Goal: Information Seeking & Learning: Learn about a topic

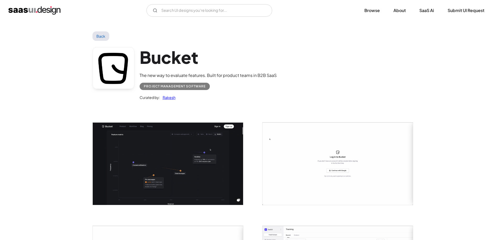
scroll to position [157, 0]
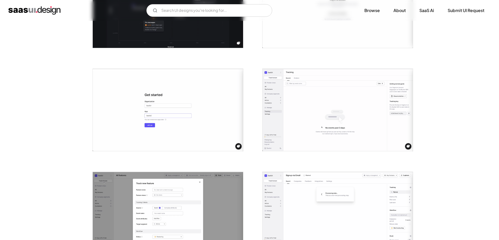
click at [24, 10] on img "home" at bounding box center [34, 10] width 52 height 8
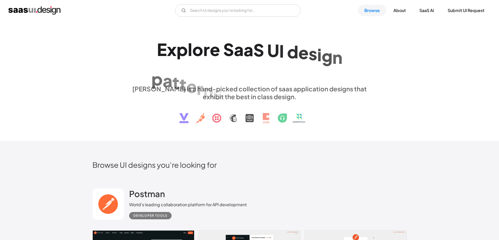
scroll to position [131, 0]
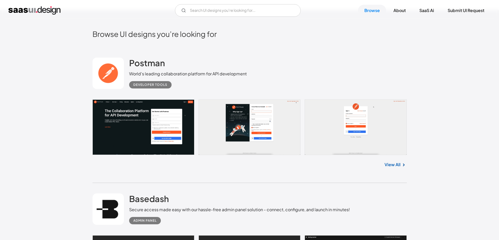
drag, startPoint x: 395, startPoint y: 164, endPoint x: 426, endPoint y: 82, distance: 88.4
click at [395, 167] on link "View All" at bounding box center [392, 165] width 16 height 6
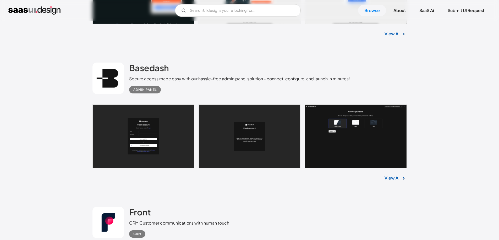
scroll to position [314, 0]
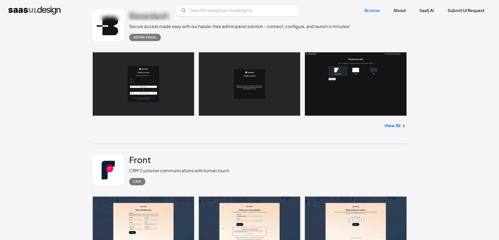
click at [391, 126] on link "View All" at bounding box center [392, 126] width 16 height 6
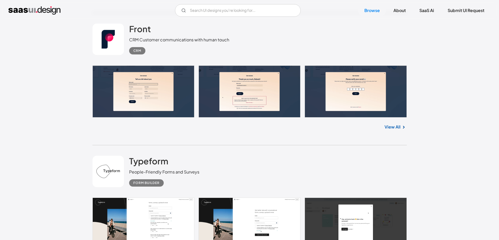
click at [398, 127] on link "View All" at bounding box center [392, 127] width 16 height 6
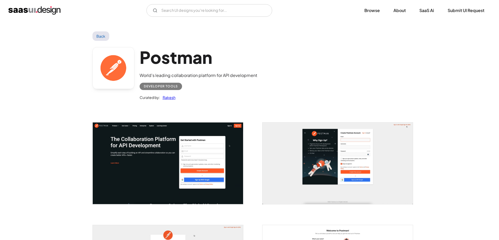
click at [349, 146] on img "open lightbox" at bounding box center [337, 163] width 150 height 81
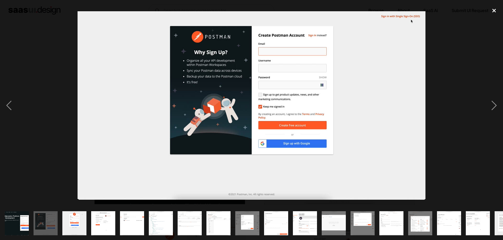
click at [495, 12] on div "close lightbox" at bounding box center [494, 11] width 18 height 12
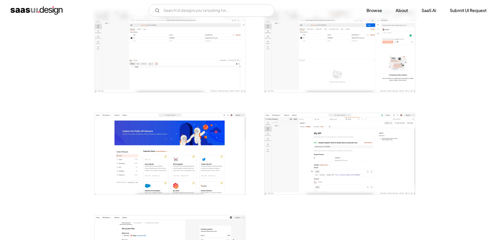
scroll to position [1178, 0]
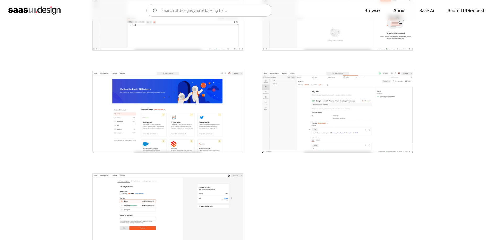
click at [185, 88] on img "open lightbox" at bounding box center [168, 111] width 150 height 81
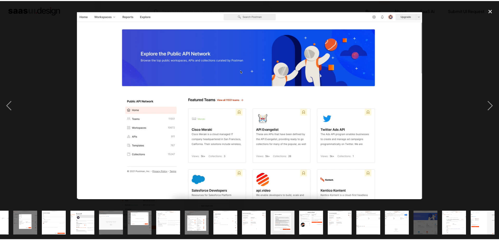
scroll to position [0, 222]
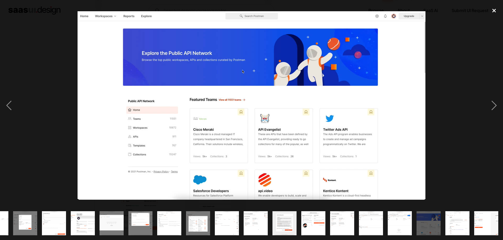
click at [493, 9] on div "close lightbox" at bounding box center [494, 11] width 18 height 12
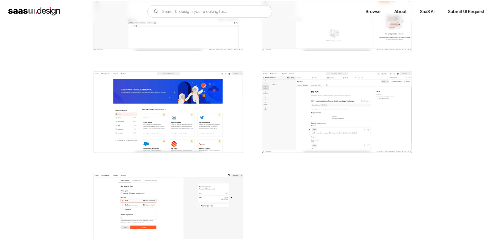
scroll to position [0, 0]
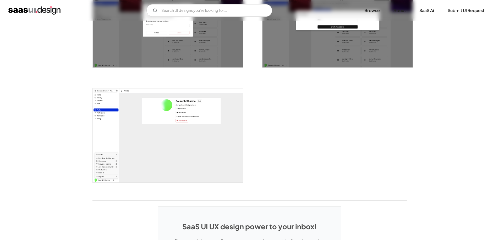
scroll to position [1073, 0]
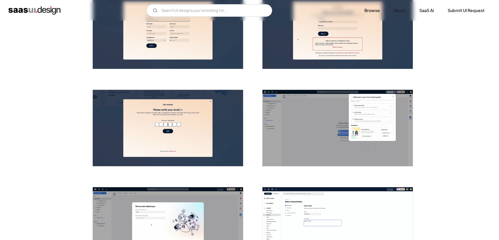
scroll to position [131, 0]
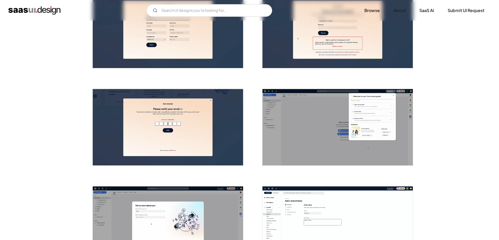
click at [369, 121] on img "open lightbox" at bounding box center [337, 127] width 150 height 76
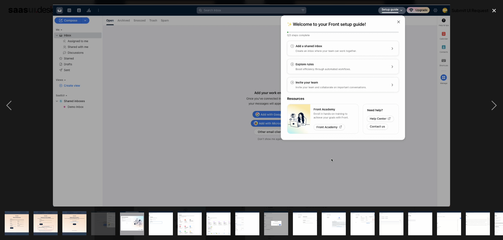
drag, startPoint x: 321, startPoint y: 39, endPoint x: 482, endPoint y: 59, distance: 161.9
click at [482, 59] on div at bounding box center [251, 106] width 503 height 202
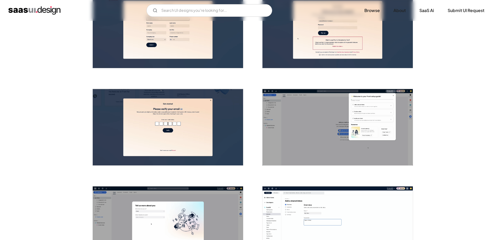
click at [334, 126] on img "open lightbox" at bounding box center [337, 127] width 150 height 76
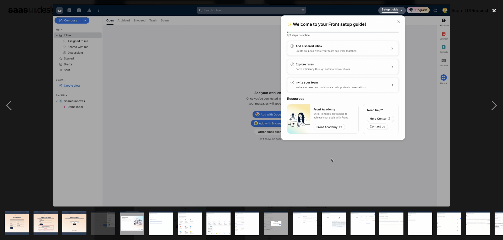
click at [492, 10] on div "close lightbox" at bounding box center [494, 11] width 18 height 12
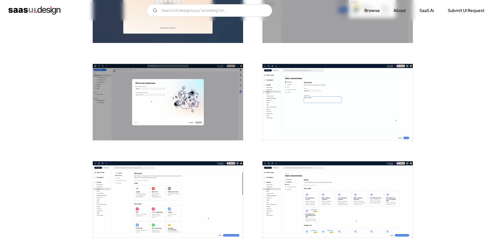
scroll to position [262, 0]
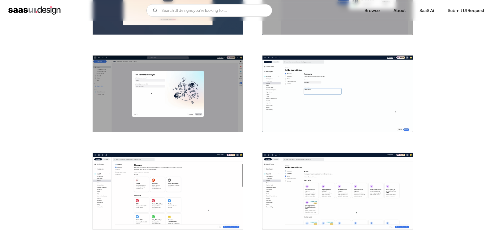
click at [180, 90] on img "open lightbox" at bounding box center [168, 93] width 150 height 76
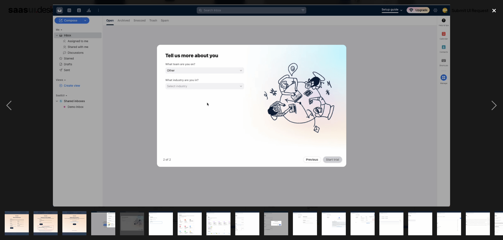
click at [493, 9] on div "close lightbox" at bounding box center [494, 11] width 18 height 12
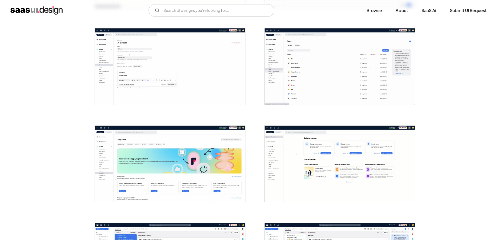
scroll to position [1021, 0]
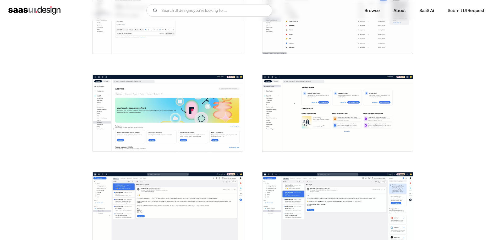
click at [198, 108] on img "open lightbox" at bounding box center [168, 113] width 150 height 76
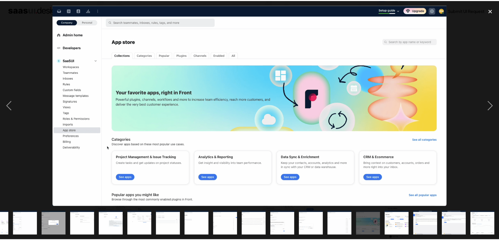
scroll to position [0, 222]
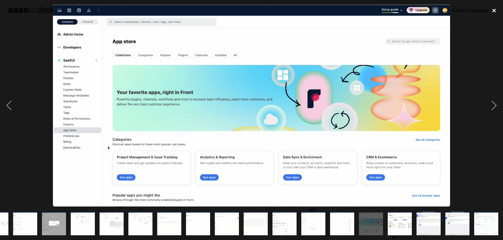
click at [493, 8] on div "close lightbox" at bounding box center [494, 11] width 18 height 12
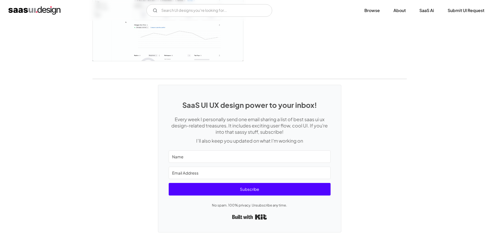
scroll to position [1309, 0]
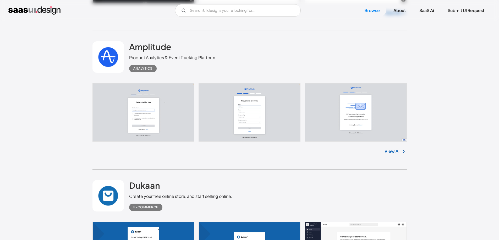
scroll to position [1126, 0]
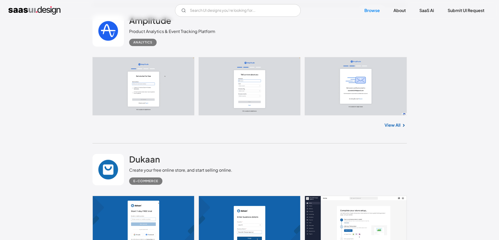
click at [399, 125] on link "View All" at bounding box center [392, 125] width 16 height 6
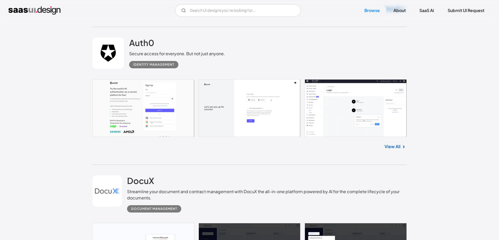
scroll to position [1649, 0]
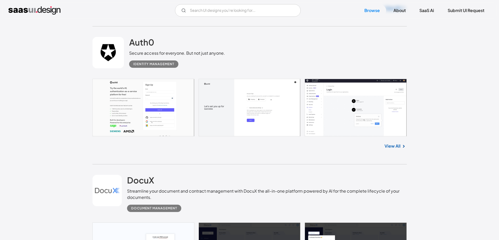
click at [396, 145] on link "View All" at bounding box center [392, 146] width 16 height 6
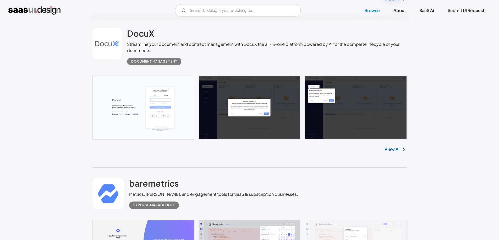
scroll to position [1806, 0]
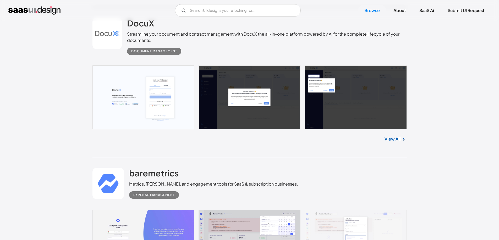
click at [393, 139] on link "View All" at bounding box center [392, 139] width 16 height 6
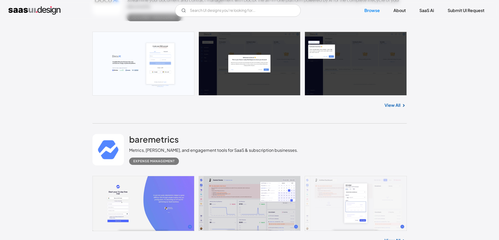
scroll to position [1911, 0]
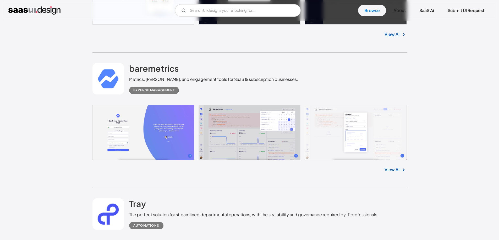
click at [401, 169] on img at bounding box center [403, 170] width 6 height 6
click at [397, 169] on link "View All" at bounding box center [392, 169] width 16 height 6
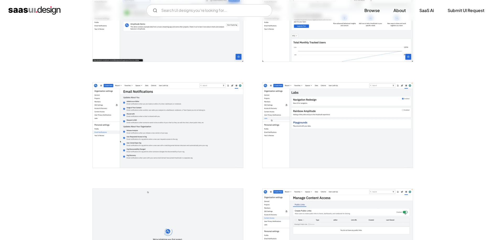
scroll to position [681, 0]
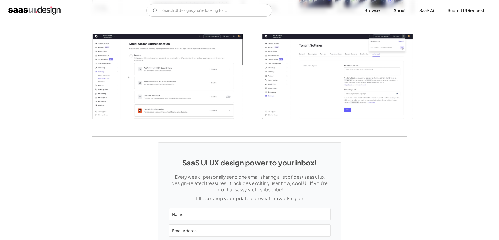
scroll to position [1257, 0]
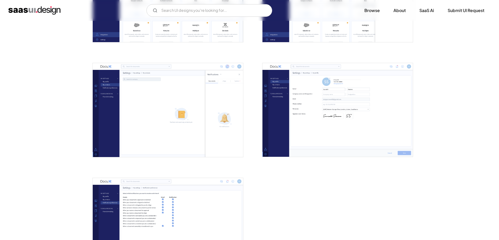
scroll to position [1126, 0]
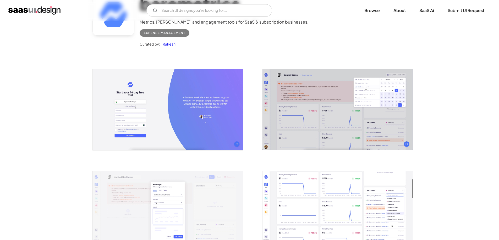
scroll to position [52, 0]
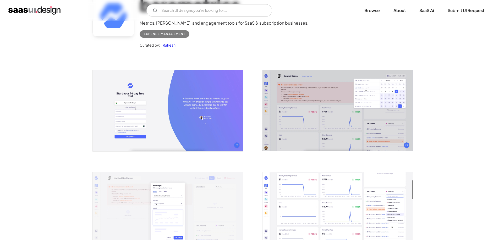
click at [366, 107] on img "open lightbox" at bounding box center [337, 110] width 150 height 81
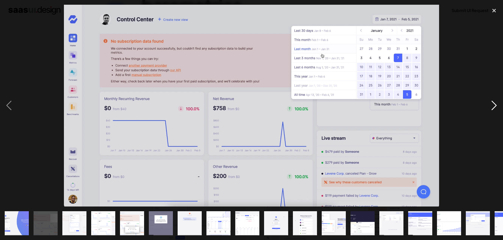
click at [493, 107] on div "next image" at bounding box center [494, 106] width 18 height 202
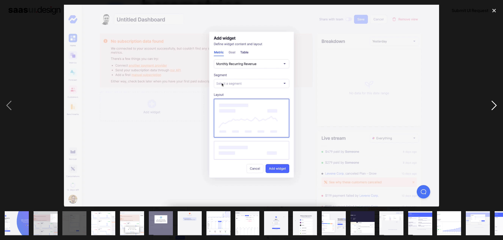
click at [493, 107] on div "next image" at bounding box center [494, 106] width 18 height 202
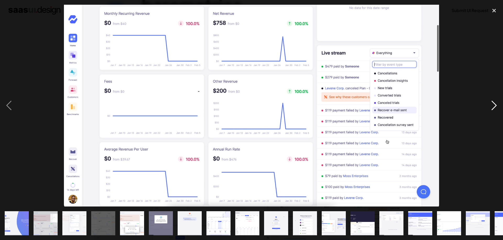
click at [493, 107] on div "next image" at bounding box center [494, 106] width 18 height 202
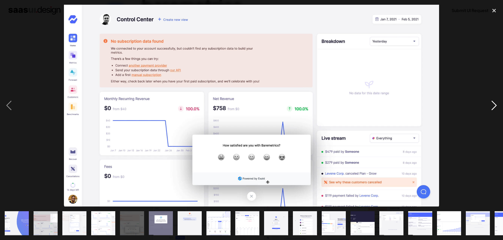
click at [494, 106] on div "next image" at bounding box center [494, 106] width 18 height 202
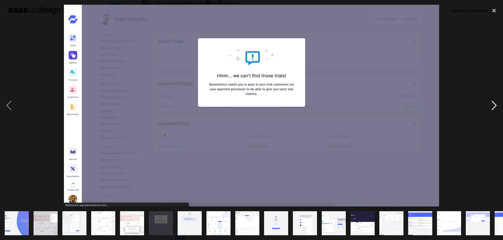
click at [494, 106] on div "next image" at bounding box center [494, 106] width 18 height 202
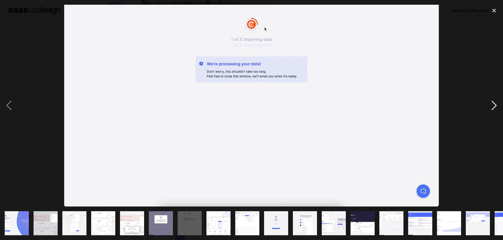
click at [494, 106] on div "next image" at bounding box center [494, 106] width 18 height 202
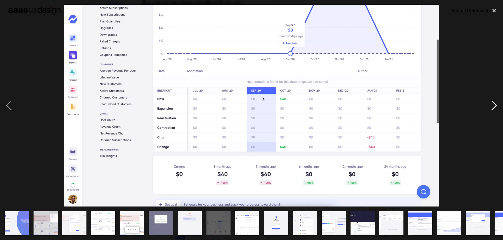
click at [494, 106] on div "next image" at bounding box center [494, 106] width 18 height 202
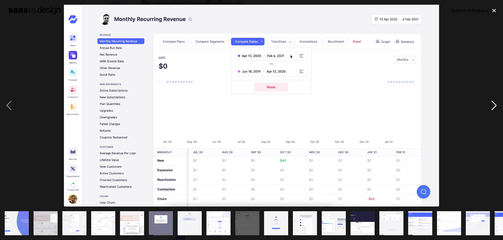
click at [494, 106] on div "next image" at bounding box center [494, 106] width 18 height 202
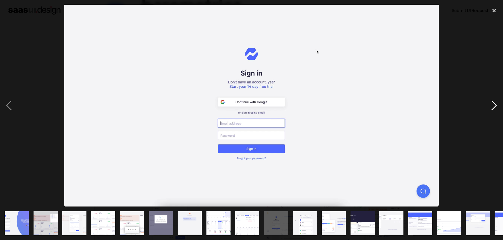
click at [494, 106] on div "next image" at bounding box center [494, 106] width 18 height 202
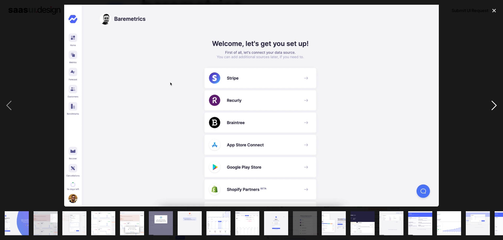
click at [496, 103] on div "next image" at bounding box center [494, 106] width 18 height 202
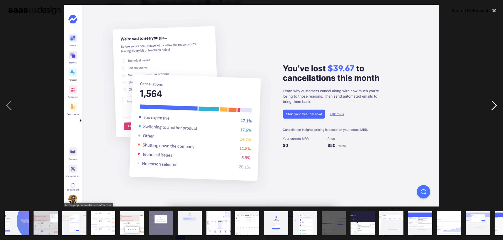
click at [496, 103] on div "next image" at bounding box center [494, 106] width 18 height 202
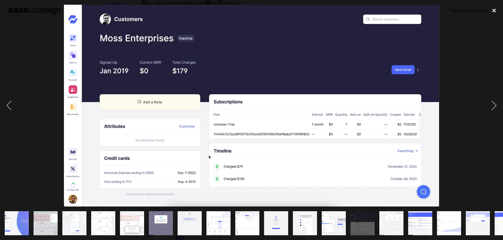
click at [494, 12] on div "close lightbox" at bounding box center [494, 11] width 18 height 12
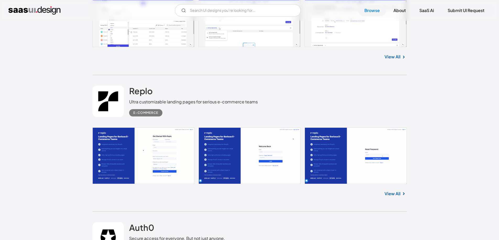
scroll to position [1520, 0]
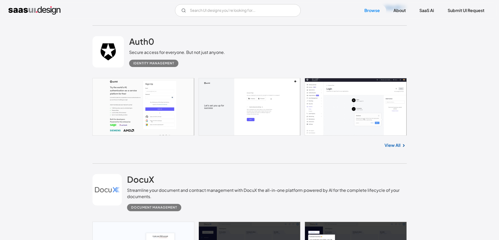
scroll to position [1651, 0]
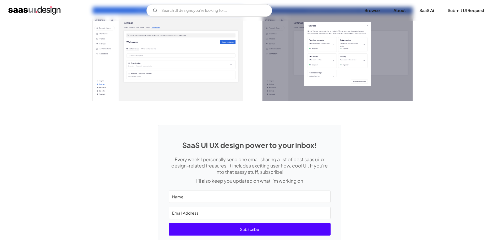
scroll to position [1178, 0]
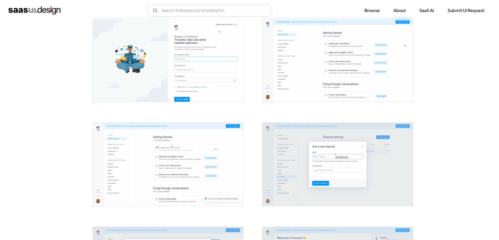
scroll to position [105, 0]
click at [168, 65] on img "open lightbox" at bounding box center [168, 59] width 150 height 83
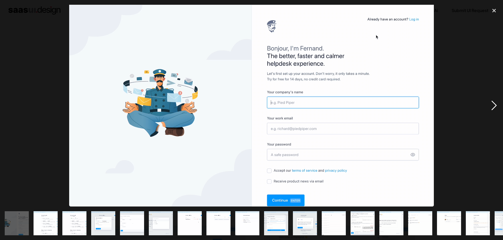
click at [494, 108] on div "next image" at bounding box center [494, 106] width 18 height 202
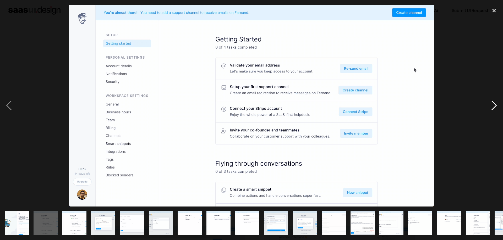
click at [494, 108] on div "next image" at bounding box center [494, 106] width 18 height 202
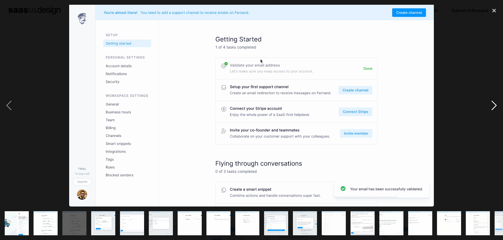
click at [494, 108] on div "next image" at bounding box center [494, 106] width 18 height 202
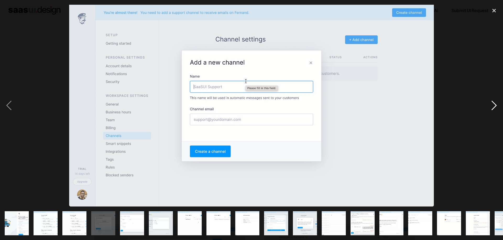
click at [494, 108] on div "next image" at bounding box center [494, 106] width 18 height 202
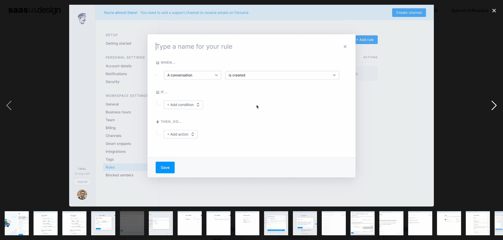
click at [494, 108] on div "next image" at bounding box center [494, 106] width 18 height 202
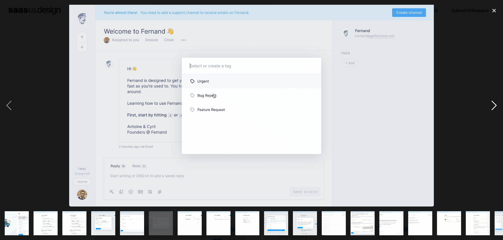
click at [494, 108] on div "next image" at bounding box center [494, 106] width 18 height 202
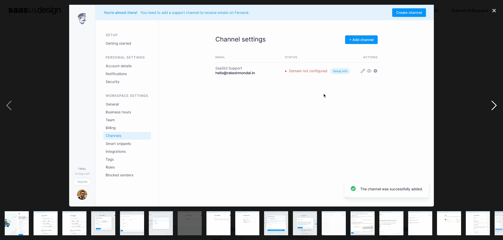
click at [494, 108] on div "next image" at bounding box center [494, 106] width 18 height 202
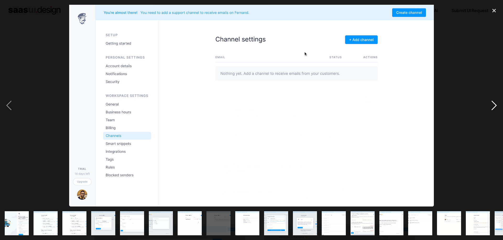
click at [494, 108] on div "next image" at bounding box center [494, 106] width 18 height 202
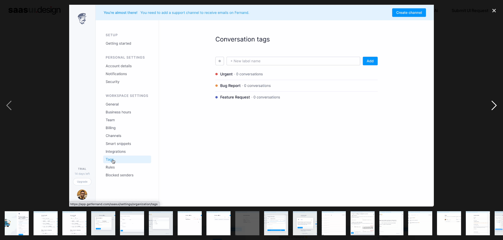
click at [494, 108] on div "next image" at bounding box center [494, 106] width 18 height 202
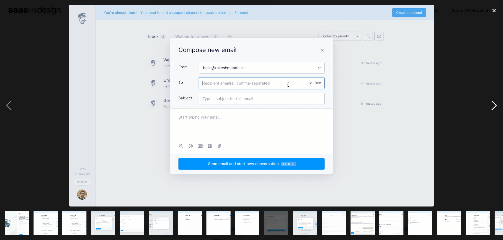
click at [494, 108] on div "next image" at bounding box center [494, 106] width 18 height 202
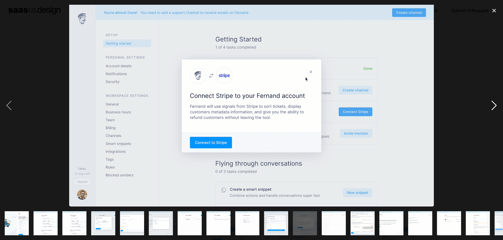
click at [494, 108] on div "next image" at bounding box center [494, 106] width 18 height 202
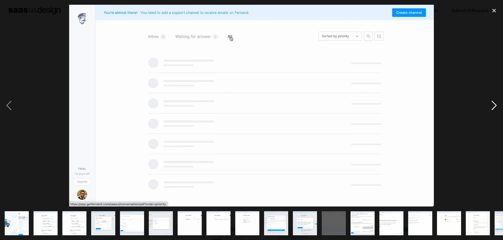
click at [494, 108] on div "next image" at bounding box center [494, 106] width 18 height 202
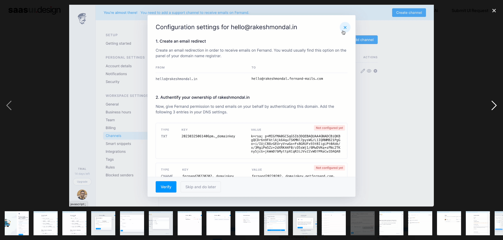
click at [494, 108] on div "next image" at bounding box center [494, 106] width 18 height 202
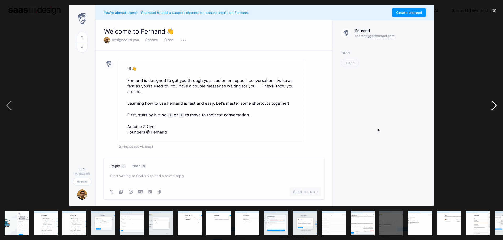
click at [486, 66] on div "next image" at bounding box center [494, 106] width 18 height 202
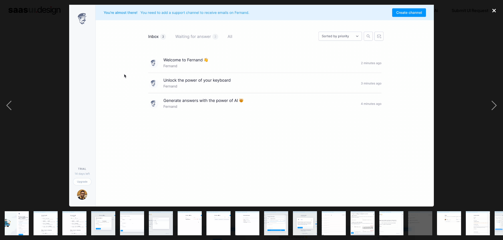
click at [493, 10] on div "close lightbox" at bounding box center [494, 11] width 18 height 12
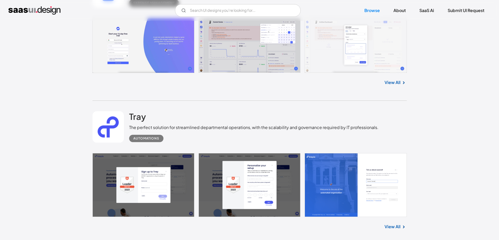
scroll to position [2022, 0]
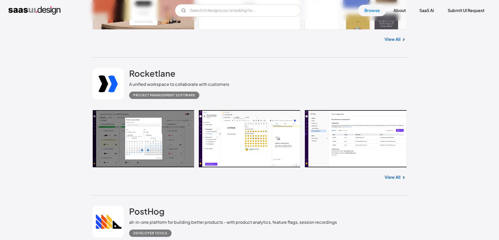
scroll to position [2598, 0]
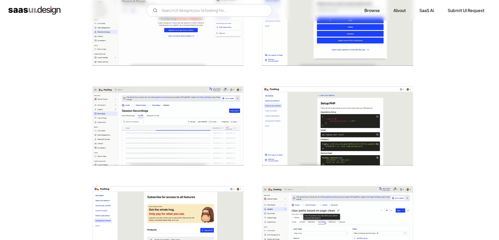
scroll to position [1152, 0]
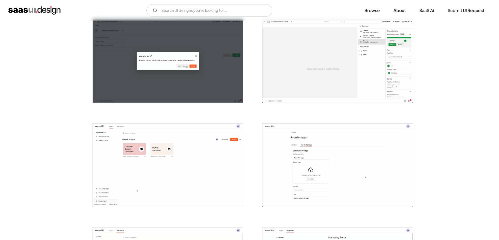
scroll to position [733, 0]
